Goal: Use online tool/utility

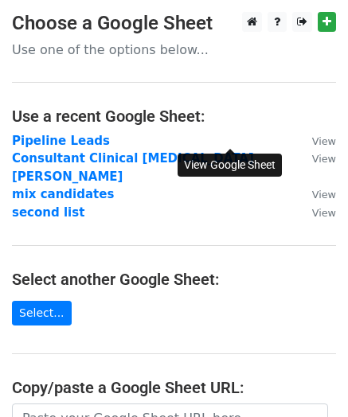
click at [312, 141] on small "View" at bounding box center [324, 141] width 24 height 12
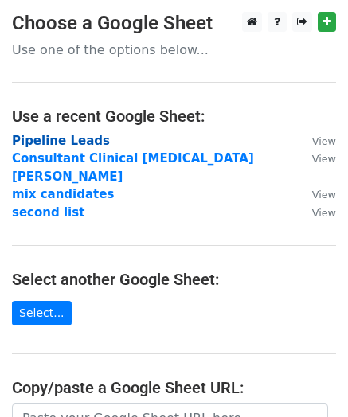
click at [51, 141] on strong "Pipeline Leads" at bounding box center [61, 141] width 98 height 14
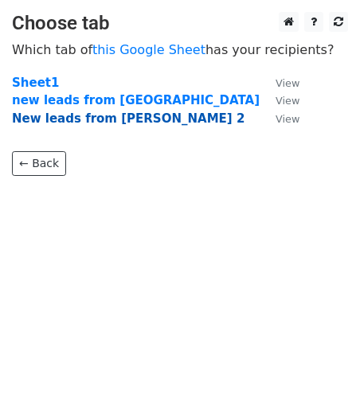
click at [49, 117] on strong "New leads from Mikki 2" at bounding box center [128, 118] width 232 height 14
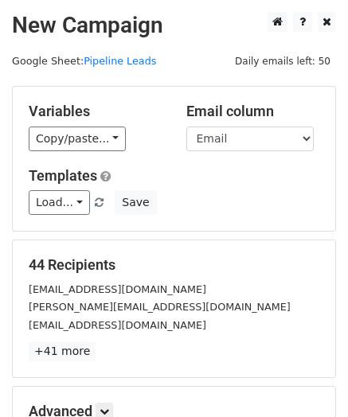
scroll to position [201, 0]
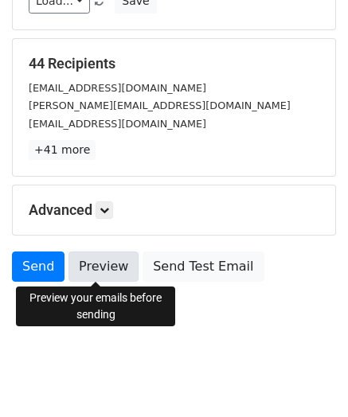
click at [103, 267] on link "Preview" at bounding box center [103, 266] width 70 height 30
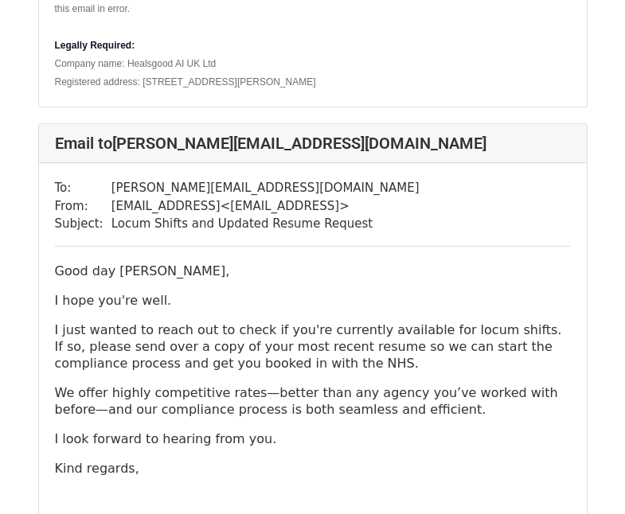
scroll to position [819, 0]
